Goal: Task Accomplishment & Management: Manage account settings

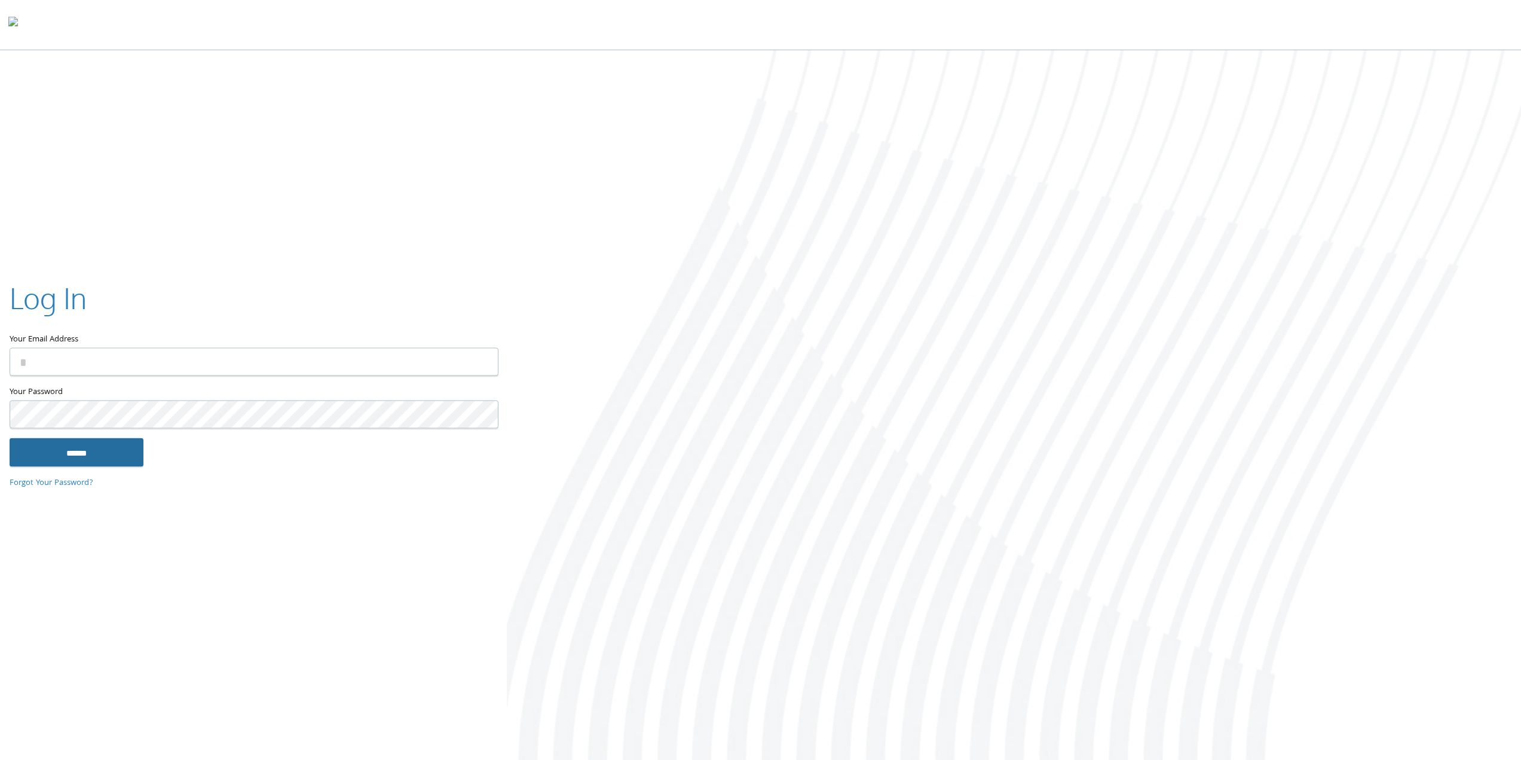
type input "**********"
click at [121, 451] on input "******" at bounding box center [77, 452] width 134 height 29
type input "**********"
click at [120, 447] on input "******" at bounding box center [77, 452] width 134 height 29
